Goal: Information Seeking & Learning: Learn about a topic

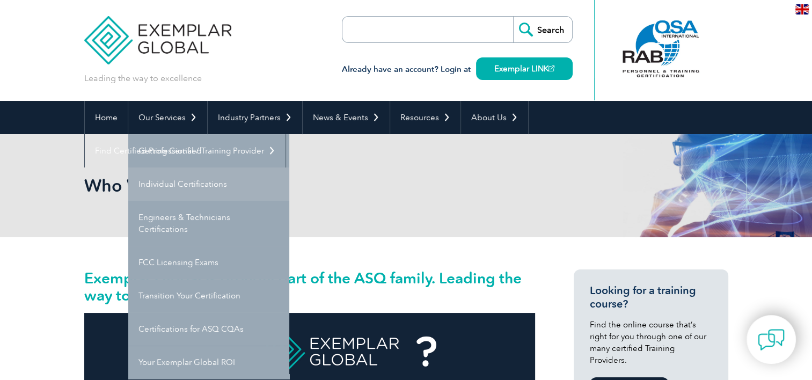
click at [183, 188] on link "Individual Certifications" at bounding box center [208, 183] width 161 height 33
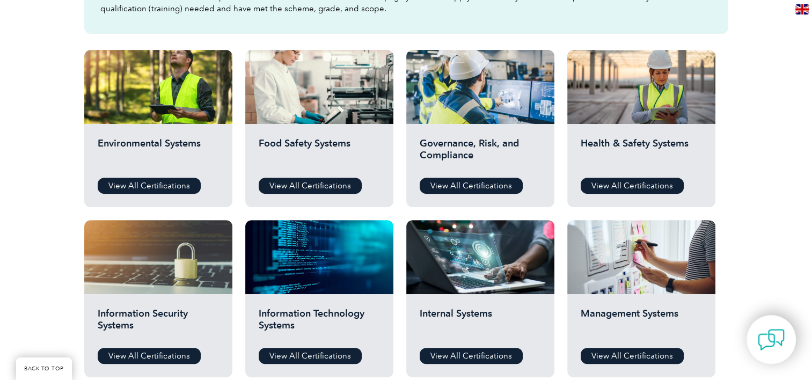
scroll to position [376, 0]
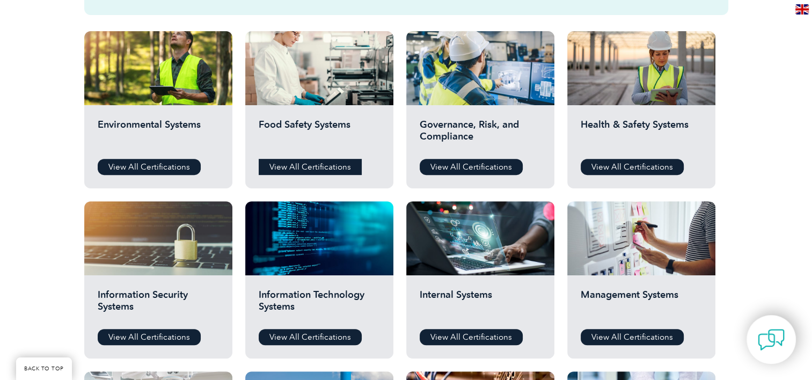
click at [288, 166] on link "View All Certifications" at bounding box center [310, 167] width 103 height 16
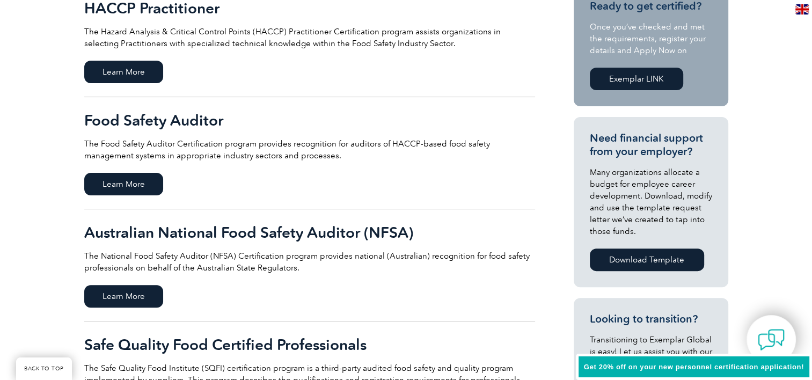
scroll to position [268, 0]
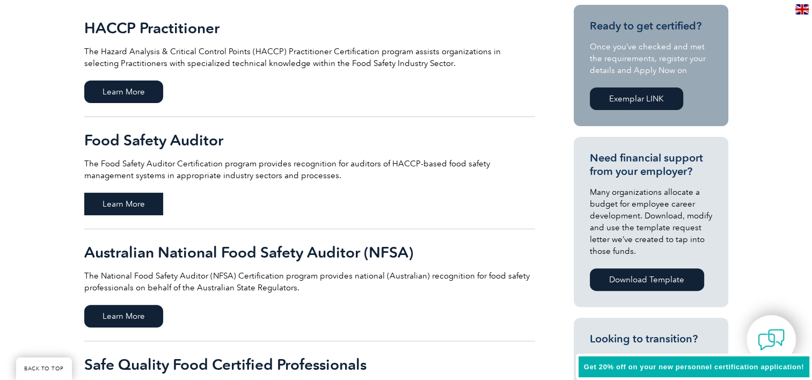
click at [106, 208] on span "Learn More" at bounding box center [123, 204] width 79 height 23
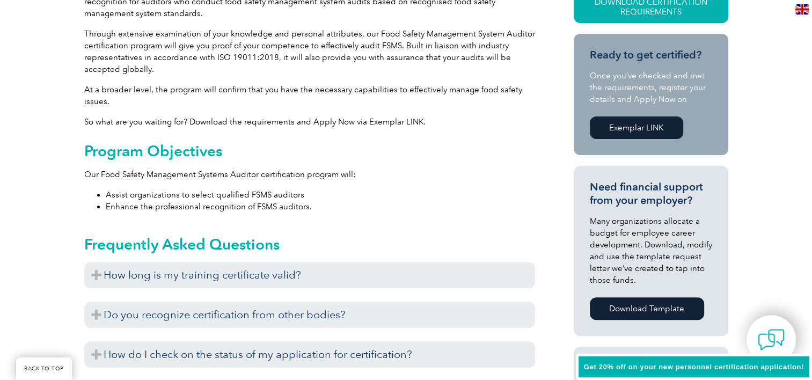
scroll to position [322, 0]
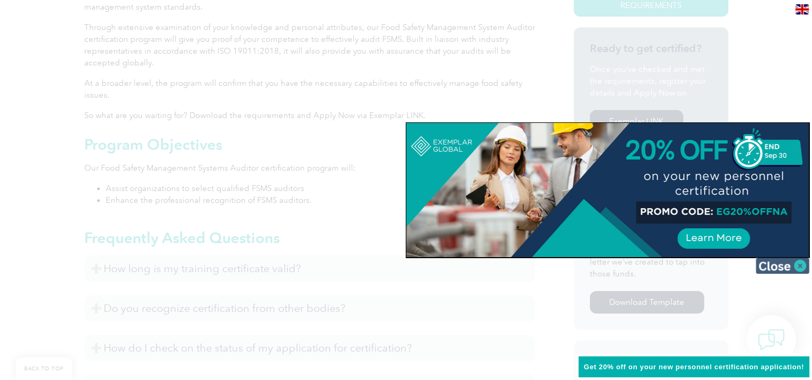
click at [804, 265] on img at bounding box center [783, 266] width 54 height 16
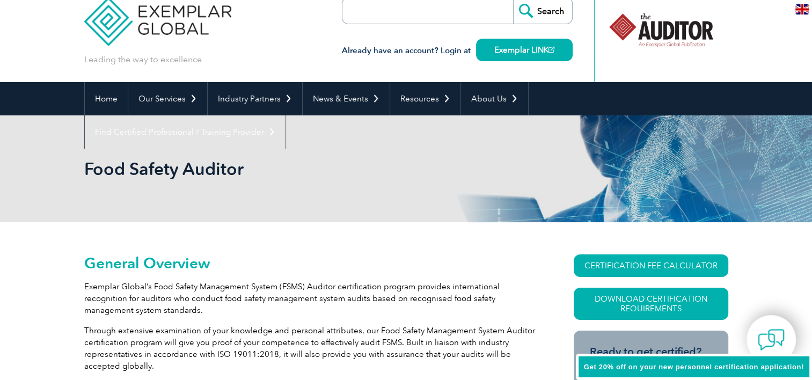
scroll to position [0, 0]
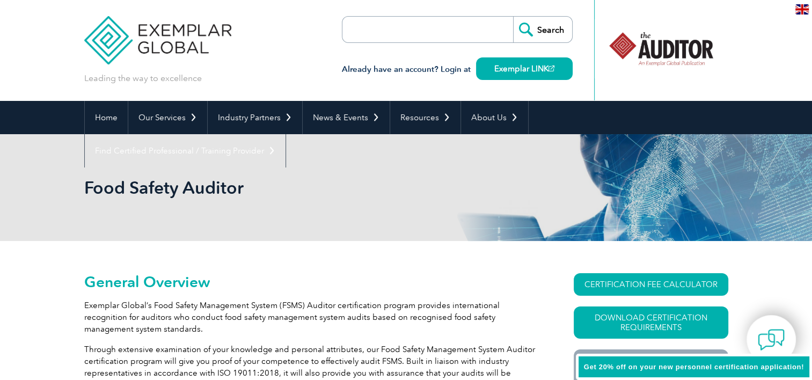
click at [167, 34] on img at bounding box center [158, 32] width 148 height 64
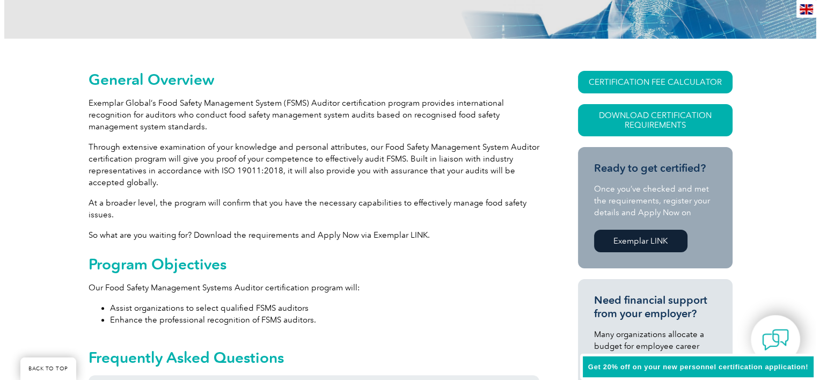
scroll to position [215, 0]
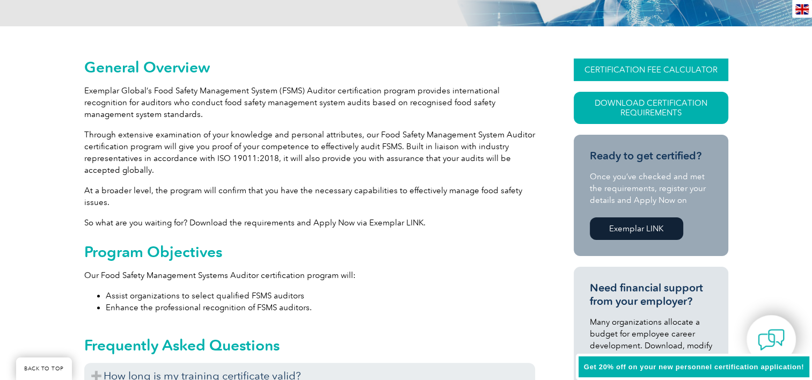
click at [653, 61] on link "CERTIFICATION FEE CALCULATOR" at bounding box center [651, 69] width 155 height 23
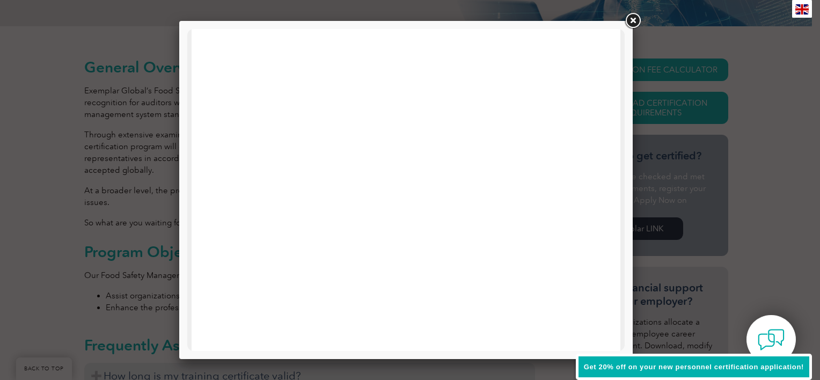
scroll to position [268, 0]
